Goal: Find specific page/section: Find specific page/section

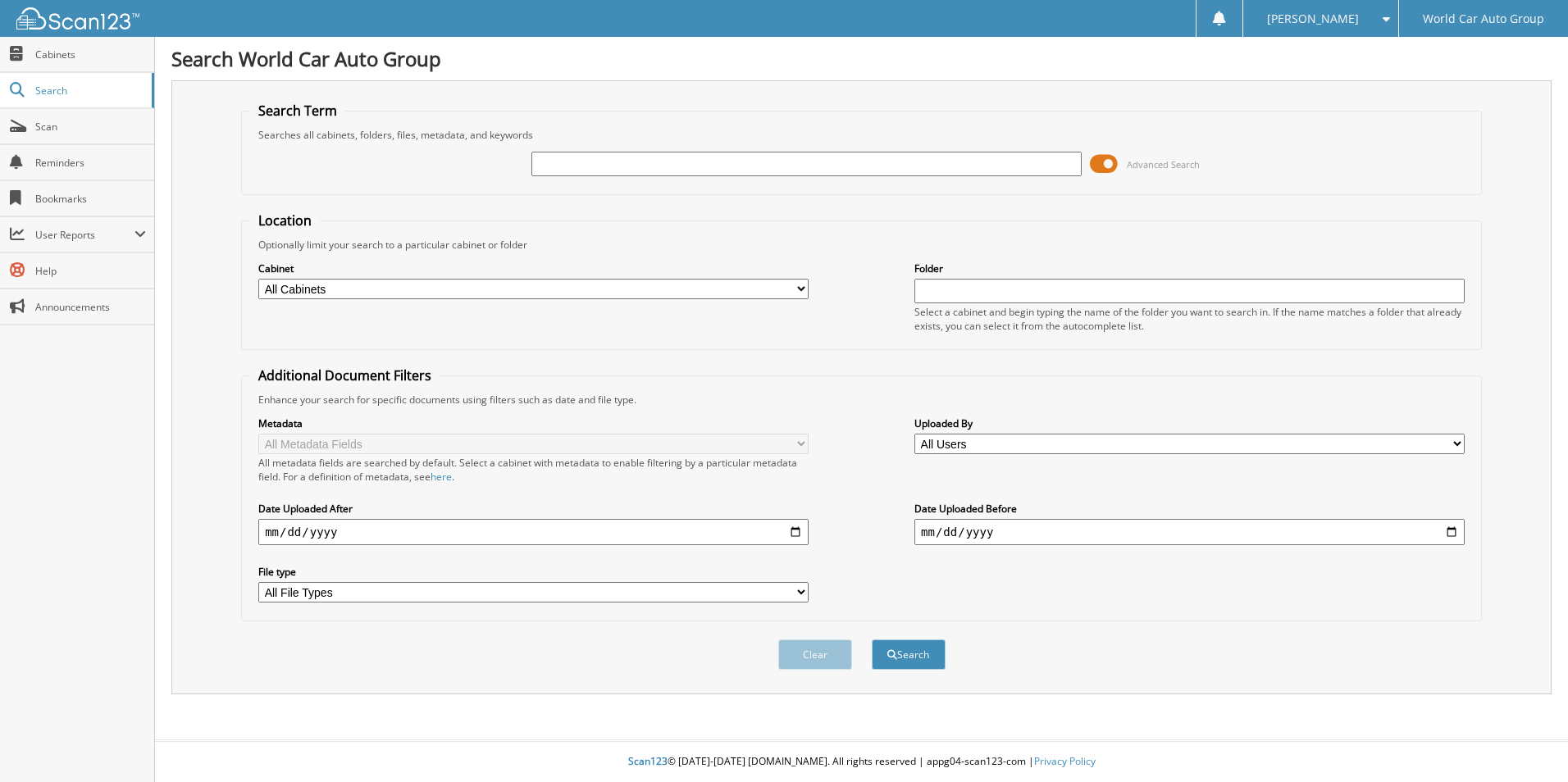
click at [573, 164] on input "text" at bounding box center [807, 164] width 551 height 25
type input "[PERSON_NAME]"
click at [872, 639] on button "Search" at bounding box center [909, 654] width 74 height 30
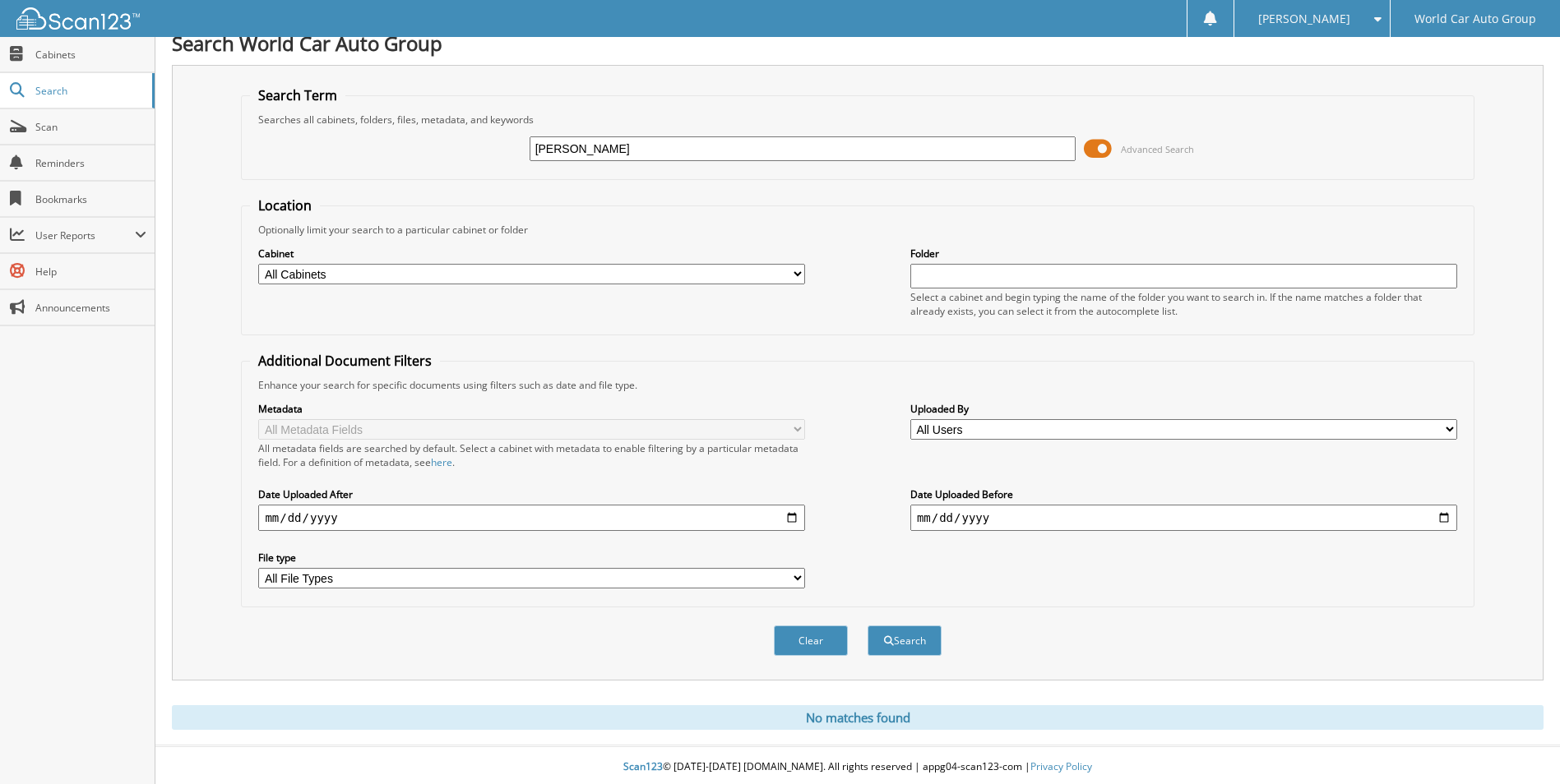
scroll to position [20, 0]
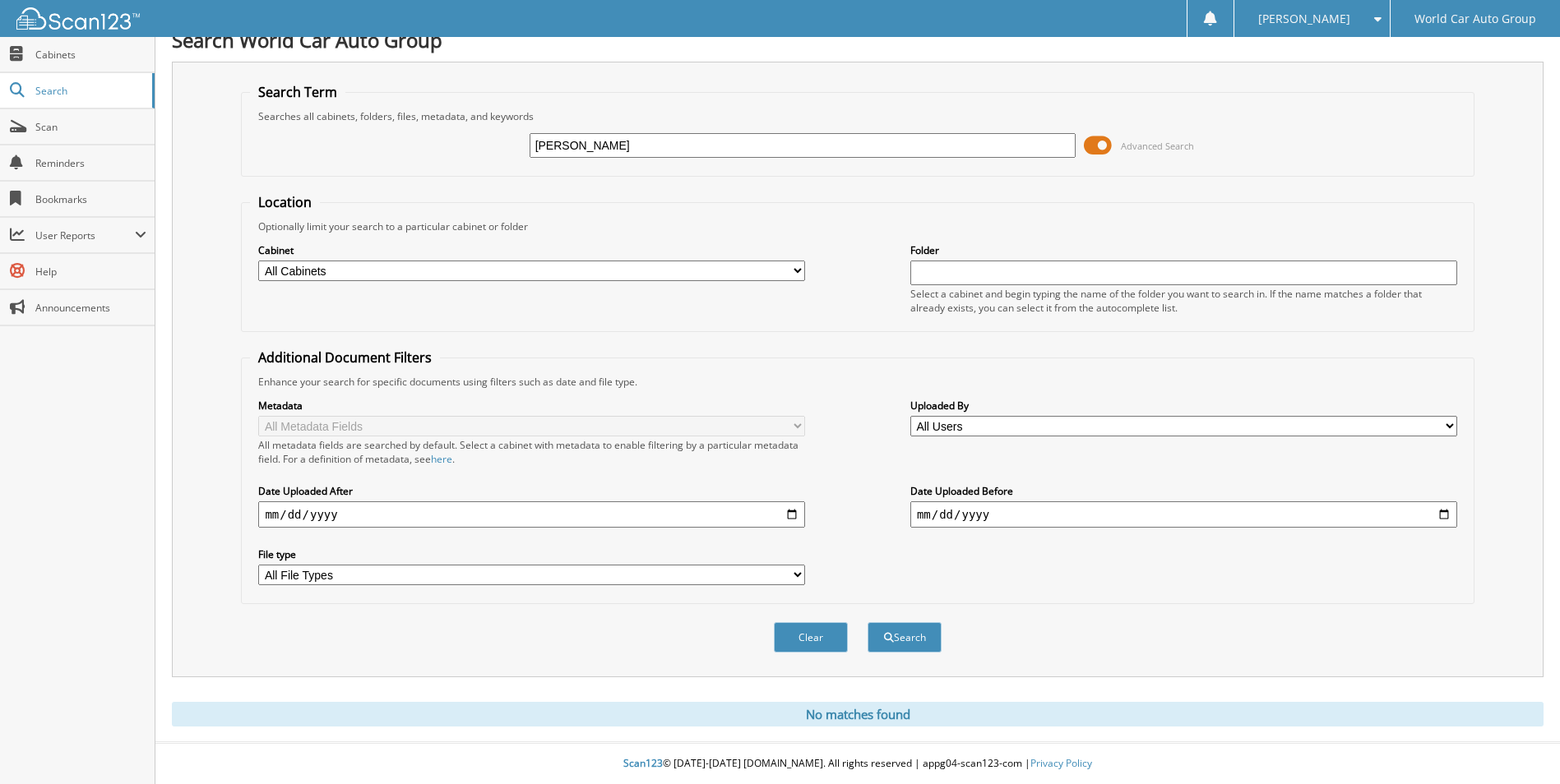
drag, startPoint x: 631, startPoint y: 149, endPoint x: 441, endPoint y: 136, distance: 190.4
click at [446, 142] on div "[PERSON_NAME] Advanced Search" at bounding box center [857, 145] width 1214 height 44
type input "727766"
click at [867, 622] on button "Search" at bounding box center [904, 637] width 74 height 30
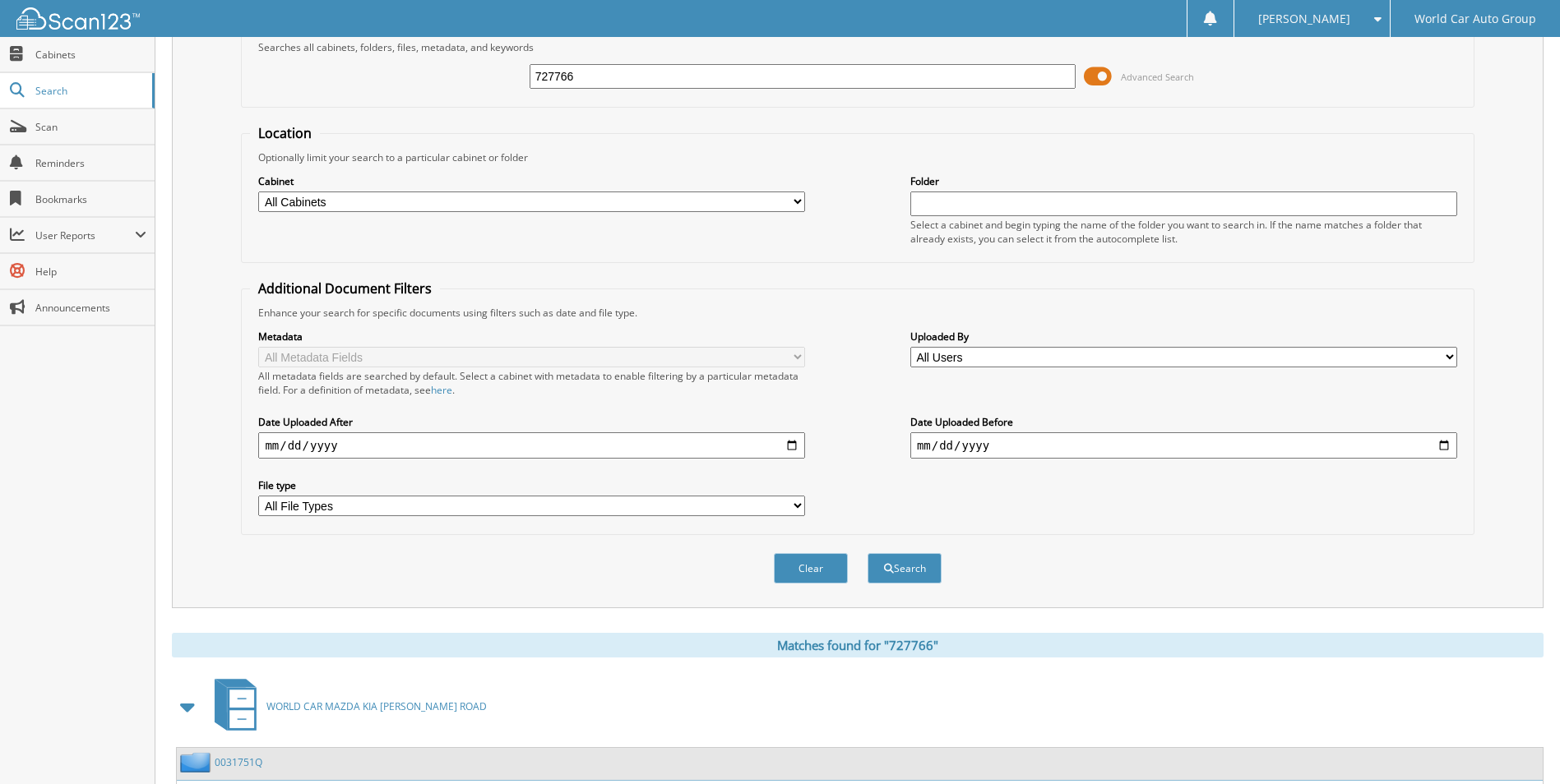
scroll to position [226, 0]
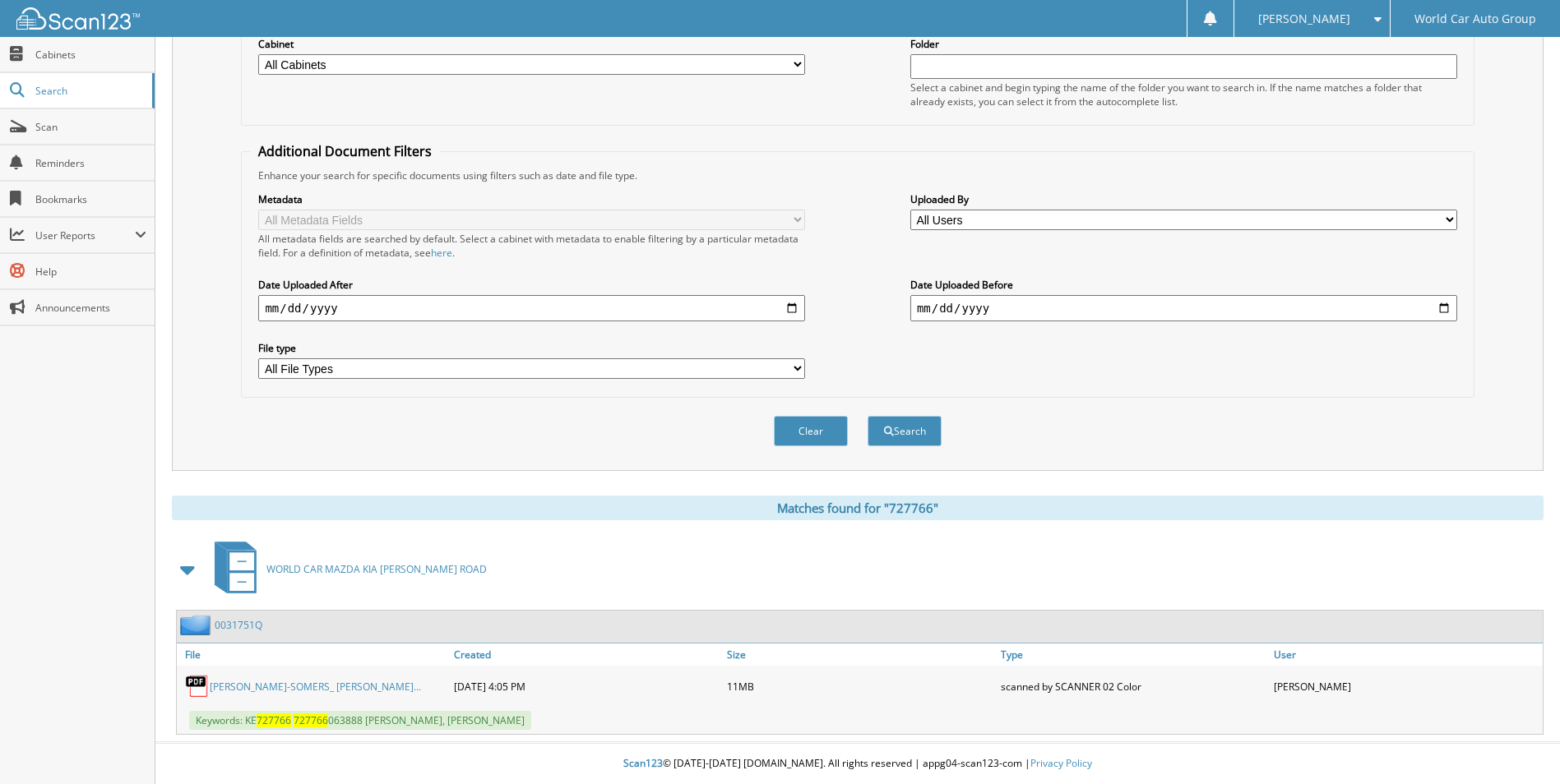
click at [338, 689] on link "SABINE MIRAMONTES-SOMERS_ ERIK S LIND..." at bounding box center [315, 687] width 211 height 14
click at [94, 239] on span "User Reports" at bounding box center [84, 236] width 99 height 14
click at [80, 274] on span "My Recent Activity" at bounding box center [85, 271] width 121 height 15
